Goal: Task Accomplishment & Management: Manage account settings

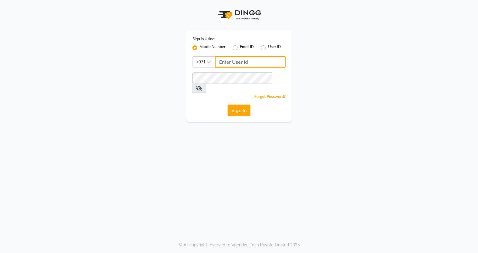
type input "553514147"
click at [240, 105] on button "Sign In" at bounding box center [239, 110] width 23 height 11
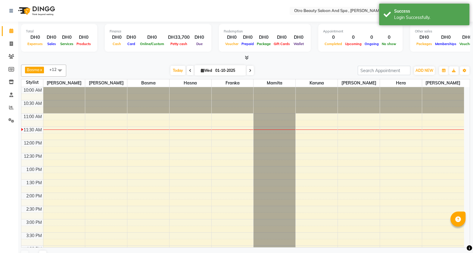
select select "en"
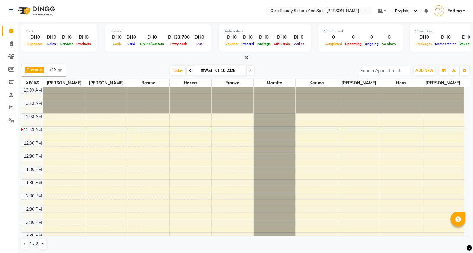
click at [214, 69] on input "01-10-2025" at bounding box center [228, 70] width 30 height 9
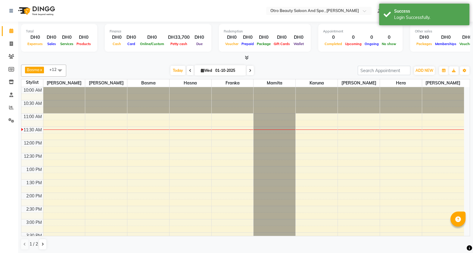
select select "10"
select select "2025"
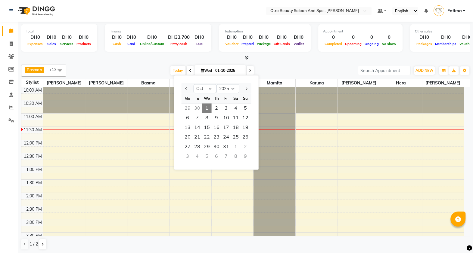
click at [190, 105] on div "29" at bounding box center [188, 108] width 10 height 10
type input "29-09-2025"
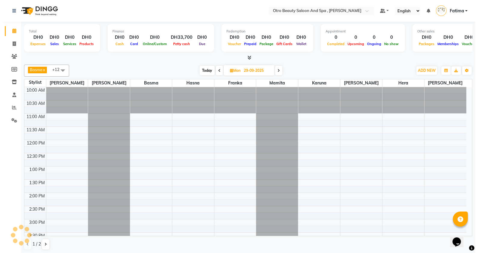
scroll to position [26, 0]
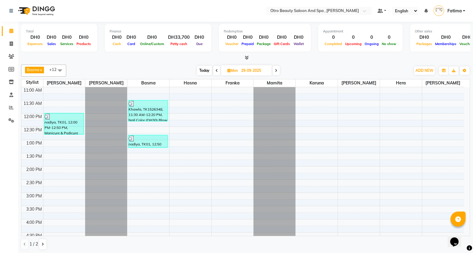
click at [147, 112] on div "Khawla, TK1526348, 11:30 AM-12:20 PM, Nail Color (DH30),Blow Dry - Long Hair (D…" at bounding box center [147, 110] width 39 height 21
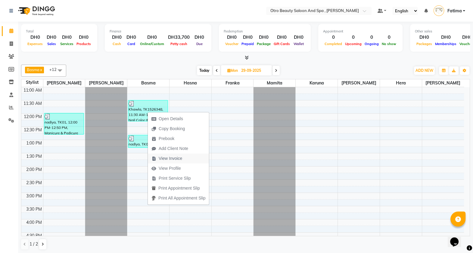
click at [177, 157] on span "View Invoice" at bounding box center [170, 159] width 23 height 6
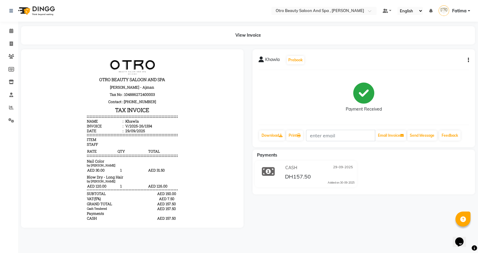
click at [468, 60] on icon "button" at bounding box center [468, 60] width 1 height 0
click at [451, 58] on div "Split Service Amount" at bounding box center [438, 60] width 41 height 8
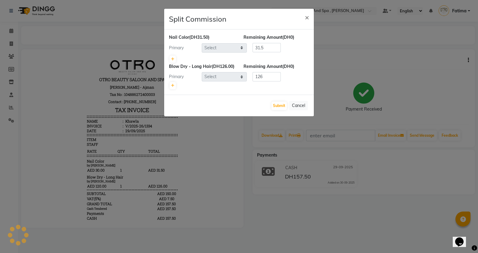
select select "86184"
click at [308, 16] on span "×" at bounding box center [307, 17] width 4 height 9
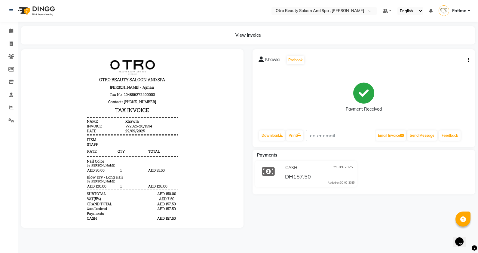
click at [469, 60] on icon "button" at bounding box center [468, 60] width 1 height 0
click at [453, 59] on div "Split Service Amount" at bounding box center [438, 60] width 41 height 8
select select "86184"
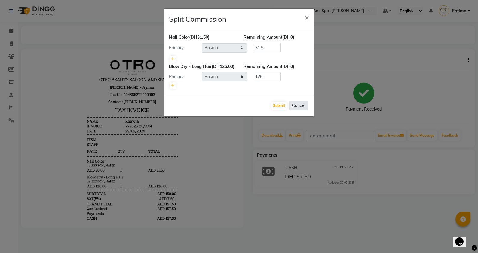
click at [296, 109] on button "Cancel" at bounding box center [298, 105] width 19 height 9
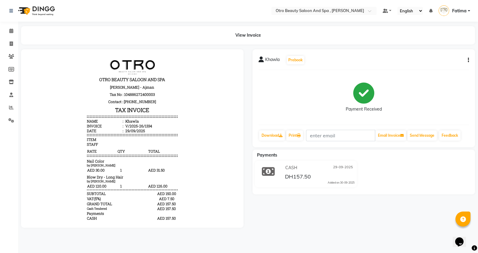
click at [469, 59] on div "Khawla Prebook Payment Received Download Print Email Invoice Send Message Feedb…" at bounding box center [364, 98] width 223 height 98
click at [468, 60] on button "button" at bounding box center [468, 60] width 4 height 6
click at [448, 49] on div "Cancel Invoice" at bounding box center [438, 53] width 41 height 8
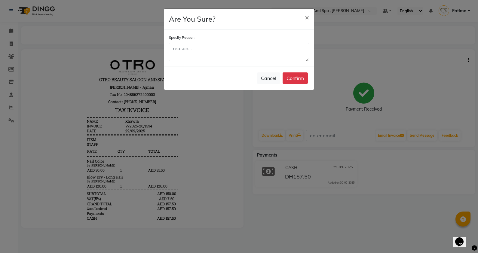
click at [448, 49] on ngb-modal-window "Are You Sure? × Specify Reason Cancel Confirm" at bounding box center [239, 126] width 478 height 253
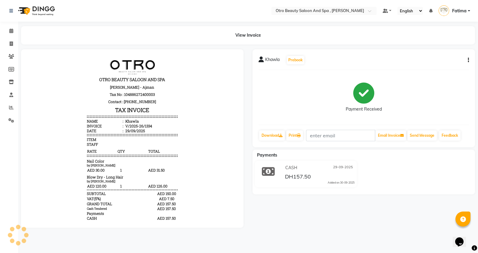
click at [438, 50] on div "Khawla Prebook Payment Received Download Print Email Invoice Send Message Feedb…" at bounding box center [364, 98] width 223 height 98
click at [437, 52] on div "Khawla Prebook Payment Received Download Print Email Invoice Send Message Feedb…" at bounding box center [364, 98] width 223 height 98
click at [468, 60] on icon "button" at bounding box center [468, 60] width 1 height 0
click at [447, 52] on div "Cancel Invoice" at bounding box center [438, 53] width 41 height 8
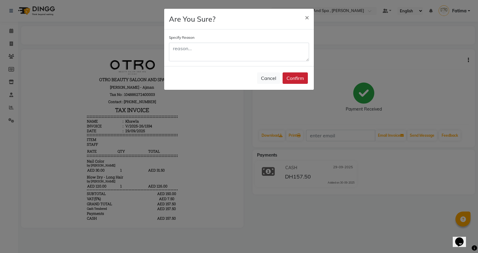
click at [299, 79] on button "Confirm" at bounding box center [295, 78] width 25 height 11
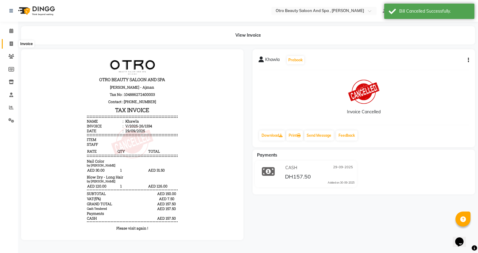
click at [10, 42] on icon at bounding box center [11, 44] width 3 height 5
select select "service"
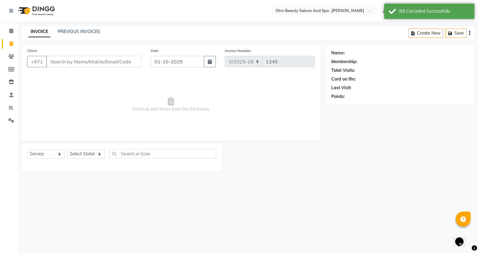
click at [12, 41] on span at bounding box center [11, 44] width 11 height 7
select select "8622"
select select "service"
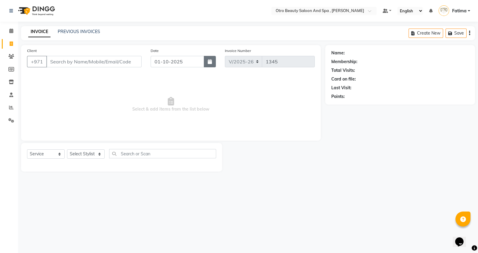
click at [206, 61] on button "button" at bounding box center [210, 61] width 12 height 11
select select "10"
select select "2025"
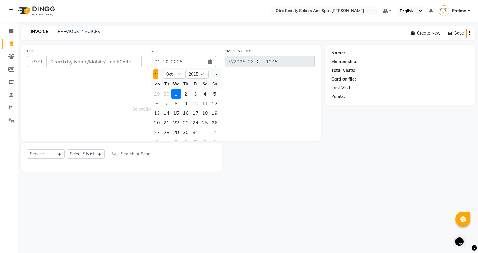
click at [156, 73] on button "Previous month" at bounding box center [155, 74] width 5 height 10
select select "9"
click at [157, 131] on div "29" at bounding box center [157, 133] width 10 height 10
type input "29-09-2025"
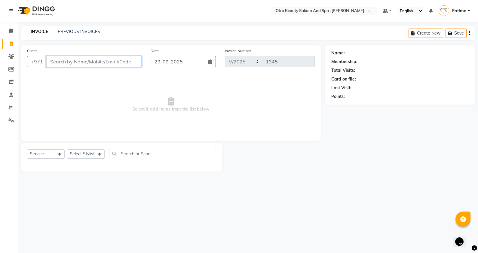
click at [108, 59] on input "Client" at bounding box center [93, 61] width 95 height 11
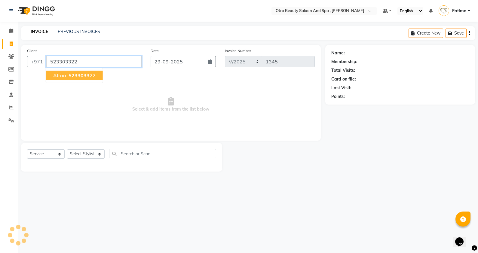
type input "523303322"
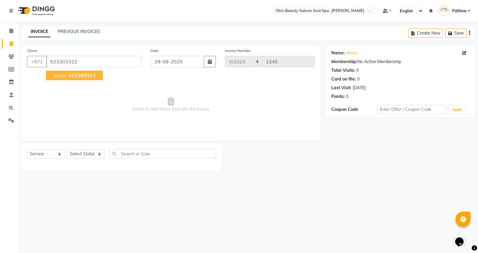
click at [85, 77] on span "5233033" at bounding box center [79, 76] width 21 height 6
click at [464, 54] on icon at bounding box center [465, 53] width 4 height 4
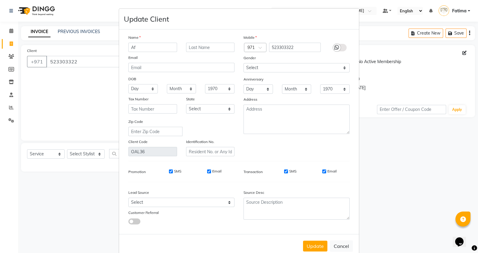
type input "A"
type input "Khawla"
click at [339, 249] on button "Cancel" at bounding box center [341, 246] width 23 height 11
select select
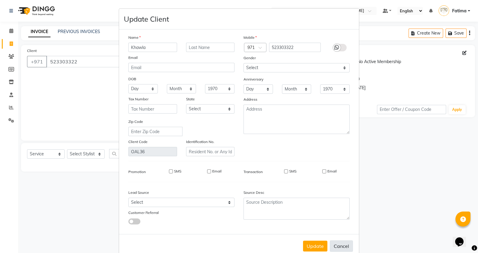
select select
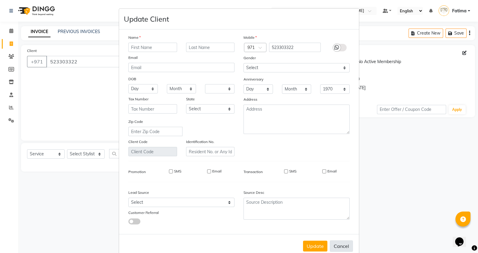
checkbox input "false"
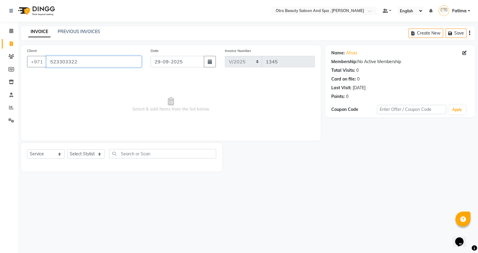
click at [85, 62] on input "523303322" at bounding box center [93, 61] width 95 height 11
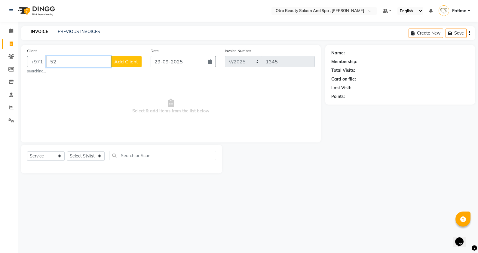
type input "5"
type input "khaw"
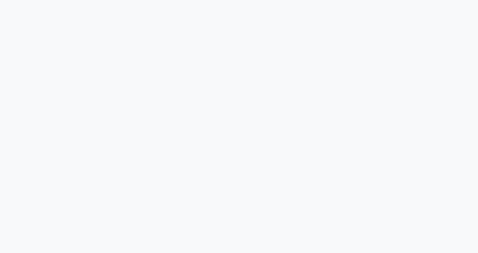
select select "service"
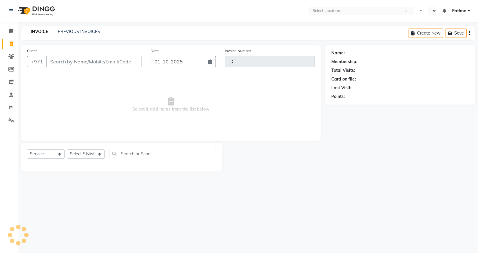
type input "1345"
select select "en"
select select "8622"
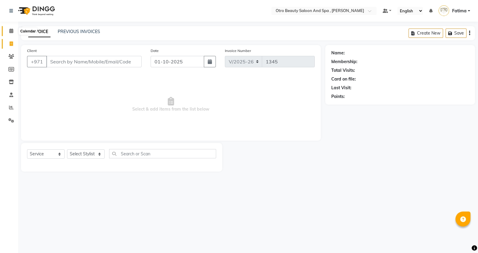
click at [11, 30] on icon at bounding box center [11, 31] width 4 height 5
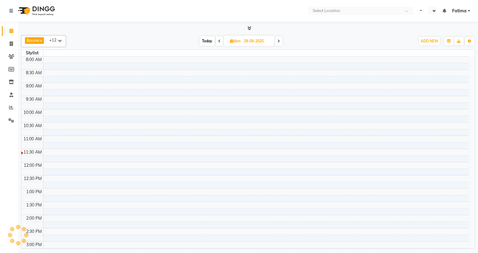
select select "en"
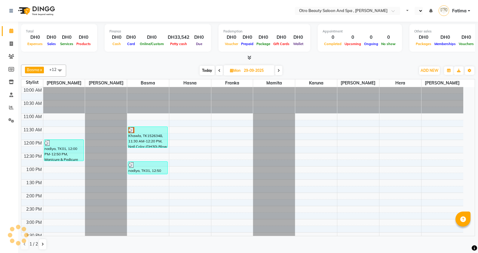
select select "en"
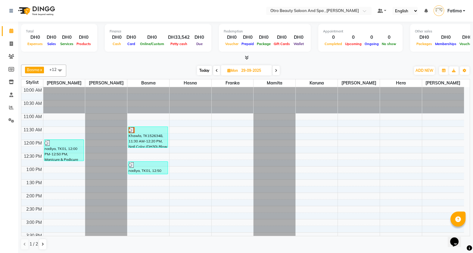
click at [146, 138] on div "Khawla, TK1526348, 11:30 AM-12:20 PM, Nail Color (DH30),Blow Dry - Long Hair (D…" at bounding box center [147, 137] width 39 height 21
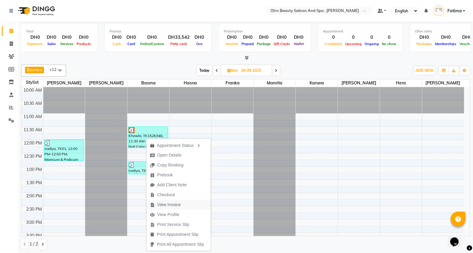
click at [187, 205] on button "View Invoice" at bounding box center [178, 205] width 64 height 10
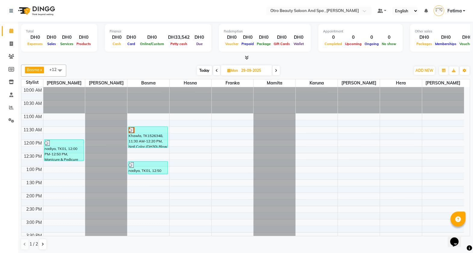
drag, startPoint x: 149, startPoint y: 142, endPoint x: 137, endPoint y: 137, distance: 13.0
click at [137, 137] on div "Khawla, TK1526348, 11:30 AM-12:20 PM, Nail Color (DH30),Blow Dry - Long Hair (D…" at bounding box center [147, 137] width 39 height 21
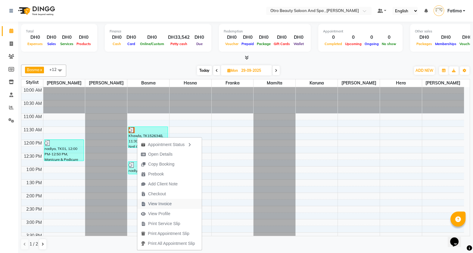
click at [171, 204] on span "View Invoice" at bounding box center [159, 204] width 23 height 6
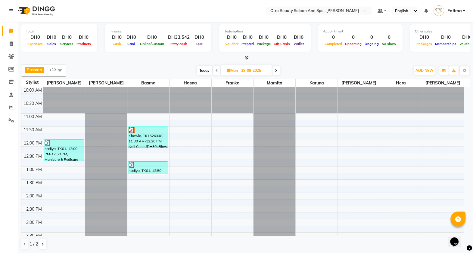
click at [150, 137] on div "Khawla, TK1526348, 11:30 AM-12:20 PM, Nail Color (DH30),Blow Dry - Long Hair (D…" at bounding box center [147, 137] width 39 height 21
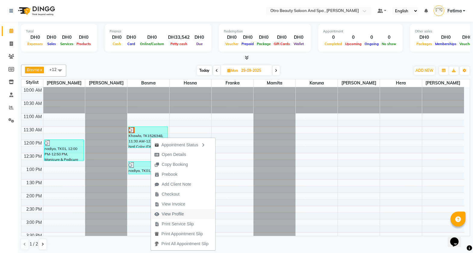
click at [188, 212] on button "View Profile" at bounding box center [183, 214] width 64 height 10
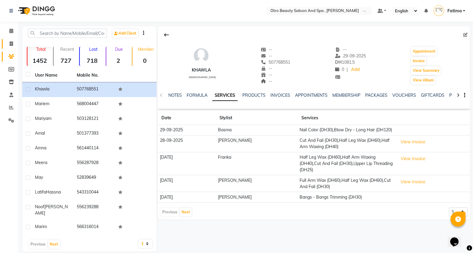
click at [10, 39] on link "Invoice" at bounding box center [9, 44] width 14 height 10
select select "service"
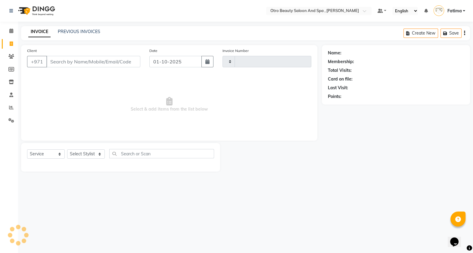
type input "1345"
select select "8622"
click at [180, 63] on input "01-10-2025" at bounding box center [178, 61] width 54 height 11
select select "10"
select select "2025"
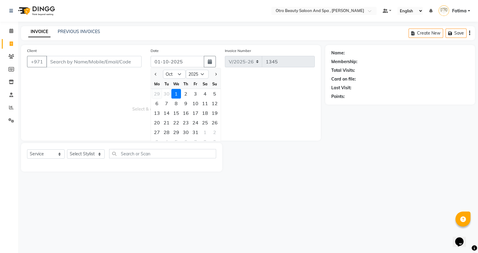
click at [157, 93] on div "29" at bounding box center [157, 94] width 10 height 10
type input "29-09-2025"
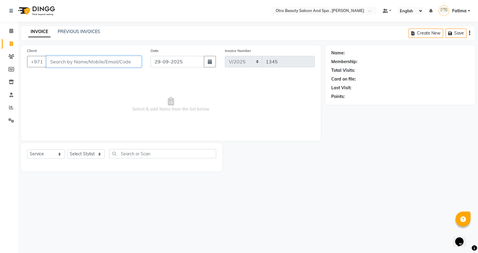
click at [120, 64] on input "Client" at bounding box center [93, 61] width 95 height 11
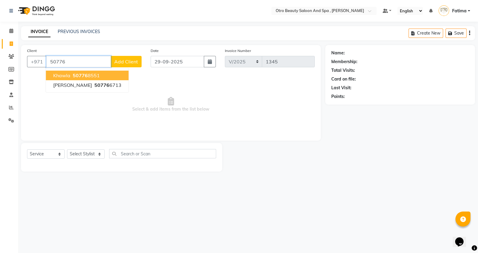
click at [108, 72] on button "Khawla 50776 8551" at bounding box center [87, 76] width 83 height 10
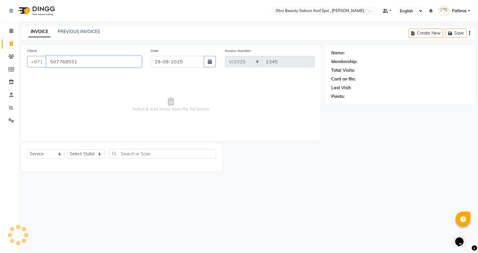
type input "507768551"
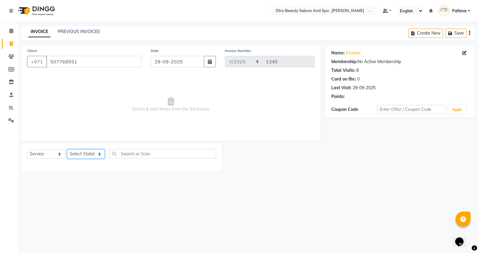
click at [87, 153] on select "Select Stylist Basma Dropati Fatima Franka Hasna Hera Karuna Khulood Laxmi Mami…" at bounding box center [86, 154] width 38 height 9
select select "86184"
click at [67, 150] on select "Select Stylist Basma Dropati Fatima Franka Hasna Hera Karuna Khulood Laxmi Mami…" at bounding box center [86, 154] width 38 height 9
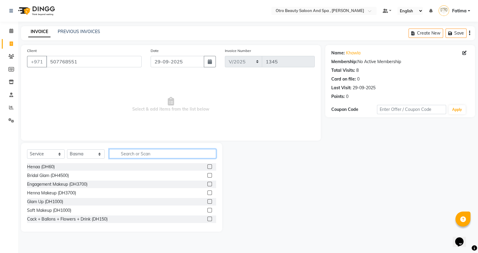
click at [132, 153] on input "text" at bounding box center [162, 153] width 107 height 9
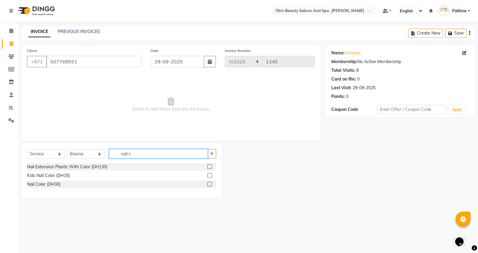
type input "nail c"
click at [210, 185] on label at bounding box center [210, 184] width 5 height 5
click at [210, 185] on input "checkbox" at bounding box center [210, 185] width 4 height 4
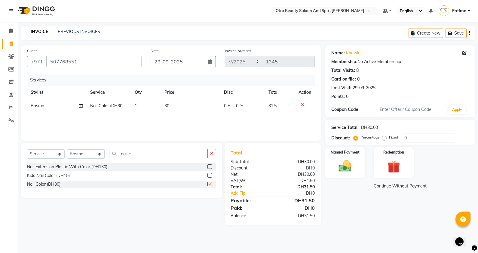
checkbox input "false"
click at [171, 154] on input "nail c" at bounding box center [158, 153] width 99 height 9
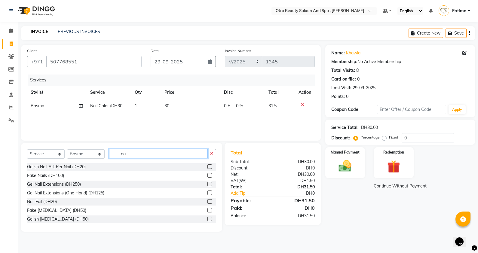
type input "n"
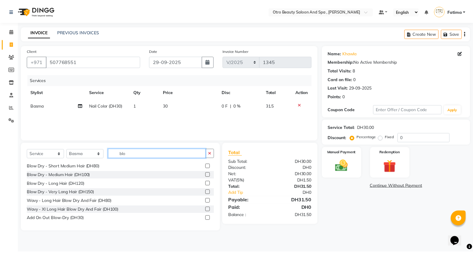
scroll to position [44, 0]
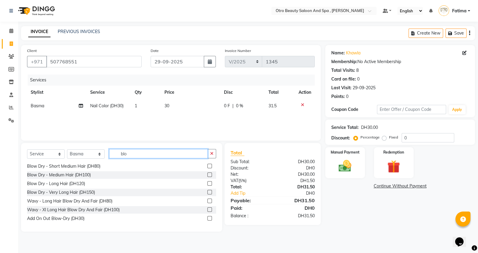
type input "blo"
click at [208, 182] on label at bounding box center [210, 183] width 5 height 5
click at [208, 182] on input "checkbox" at bounding box center [210, 184] width 4 height 4
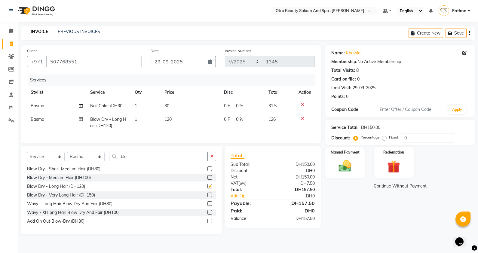
checkbox input "false"
click at [352, 167] on img at bounding box center [346, 166] width 22 height 15
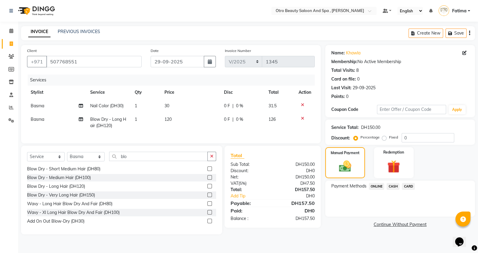
click at [414, 186] on span "CARD" at bounding box center [408, 186] width 13 height 7
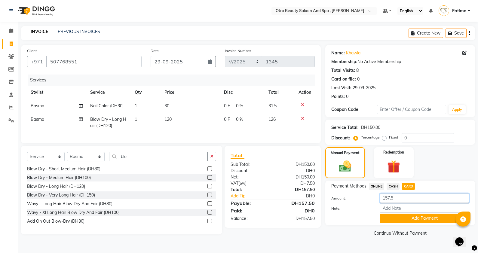
click at [406, 197] on input "157.5" at bounding box center [424, 198] width 89 height 9
type input "17.5"
click at [427, 220] on button "Add Payment" at bounding box center [424, 218] width 89 height 9
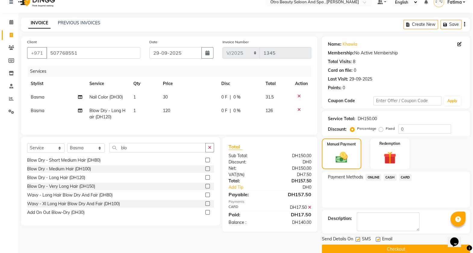
scroll to position [18, 0]
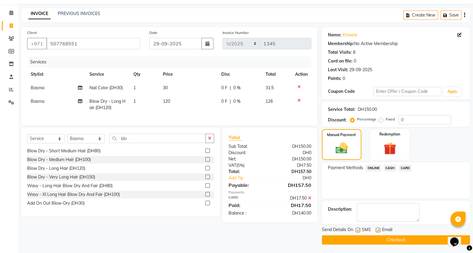
click at [390, 168] on span "CASH" at bounding box center [389, 168] width 13 height 7
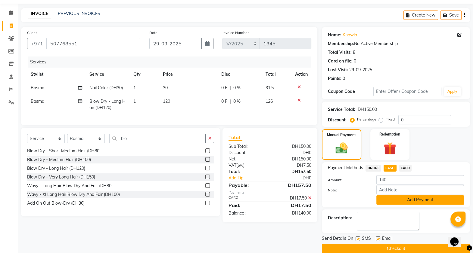
click at [408, 201] on button "Add Payment" at bounding box center [420, 200] width 88 height 9
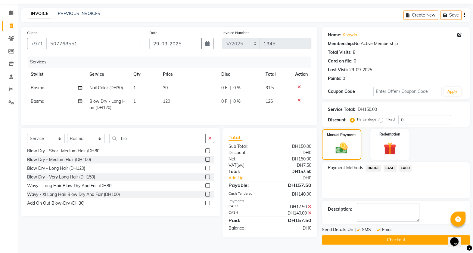
click at [422, 242] on button "Checkout" at bounding box center [396, 240] width 148 height 9
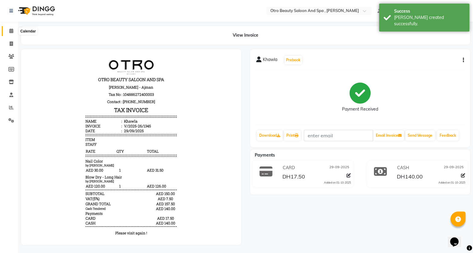
click at [11, 30] on icon at bounding box center [11, 31] width 4 height 5
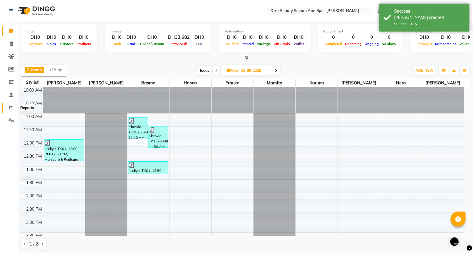
click at [14, 108] on span at bounding box center [11, 107] width 11 height 7
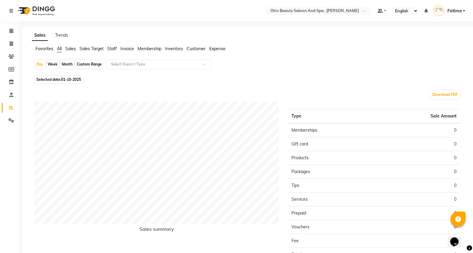
click at [66, 63] on div "Month" at bounding box center [67, 64] width 14 height 8
select select "10"
select select "2025"
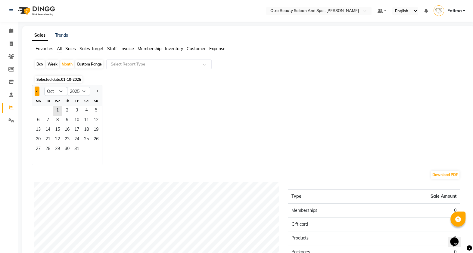
click at [38, 91] on span "Previous month" at bounding box center [37, 91] width 2 height 2
select select "9"
click at [39, 108] on span "1" at bounding box center [38, 111] width 10 height 10
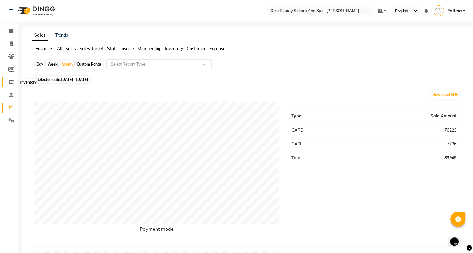
click at [14, 82] on span at bounding box center [11, 82] width 11 height 7
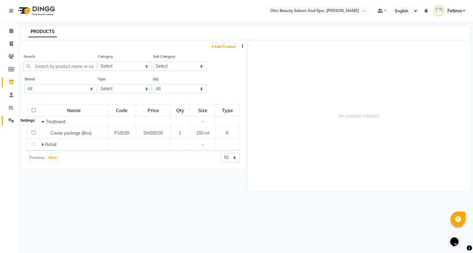
click at [12, 119] on icon at bounding box center [11, 120] width 6 height 5
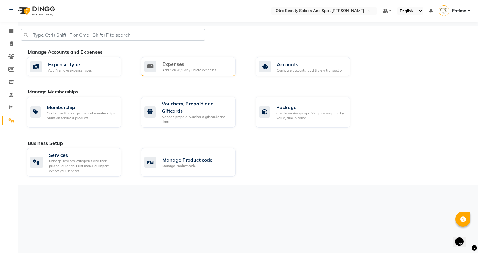
click at [197, 71] on div "Add / View / Edit / Delete expenses" at bounding box center [189, 70] width 54 height 5
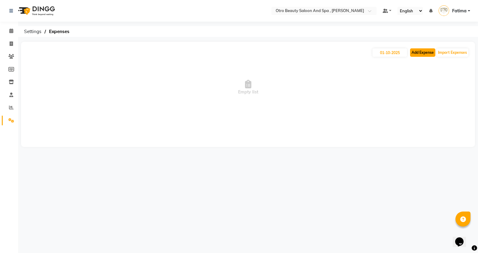
click at [426, 53] on button "Add Expense" at bounding box center [422, 52] width 25 height 8
select select "1"
select select "7872"
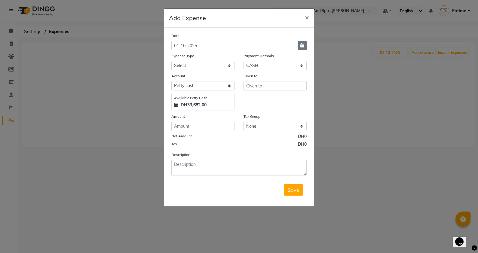
click at [303, 45] on icon "button" at bounding box center [303, 45] width 4 height 4
select select "10"
select select "2025"
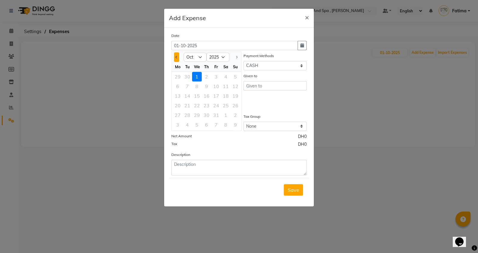
click at [177, 58] on span "Previous month" at bounding box center [177, 57] width 2 height 2
select select "9"
click at [178, 78] on div "1" at bounding box center [178, 77] width 10 height 10
type input "01-09-2025"
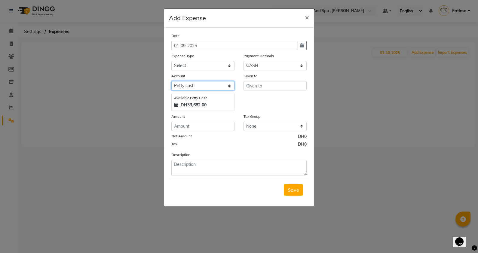
click at [222, 86] on select "Select Petty cash Default account" at bounding box center [202, 85] width 63 height 9
click at [281, 62] on select "Select Voucher ONLINE CASH CARD Prepaid Gift Card Package" at bounding box center [275, 65] width 63 height 9
click at [275, 53] on div "Payment Methods" at bounding box center [275, 57] width 63 height 8
click at [276, 127] on select "None VAT 5" at bounding box center [275, 126] width 63 height 9
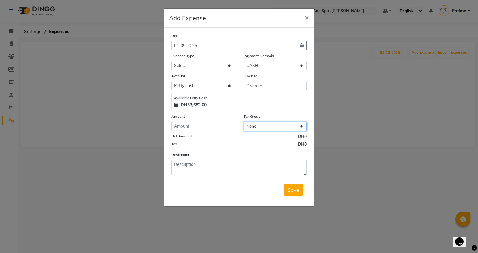
select select "4236"
click at [244, 123] on select "None VAT 5" at bounding box center [275, 126] width 63 height 9
click at [251, 143] on div "Tax DH0" at bounding box center [238, 145] width 135 height 8
